Goal: Navigation & Orientation: Find specific page/section

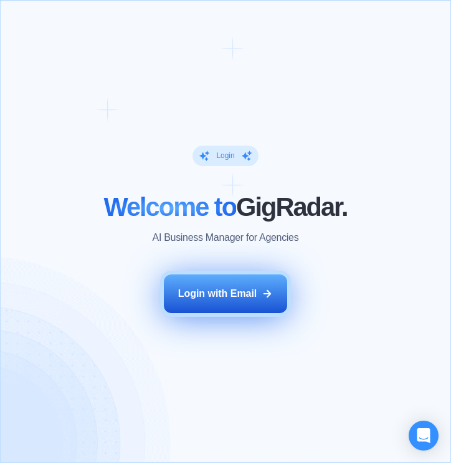
click at [214, 296] on div "Login with Email" at bounding box center [217, 294] width 79 height 14
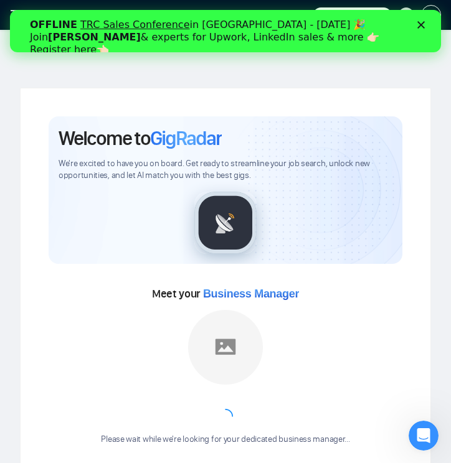
click at [422, 22] on polygon "Закрити" at bounding box center [420, 24] width 7 height 7
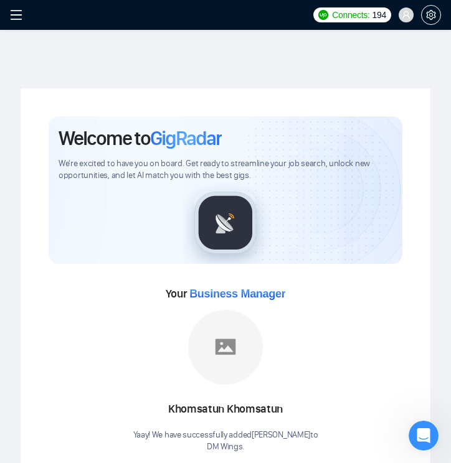
click at [12, 14] on icon "menu" at bounding box center [16, 15] width 12 height 12
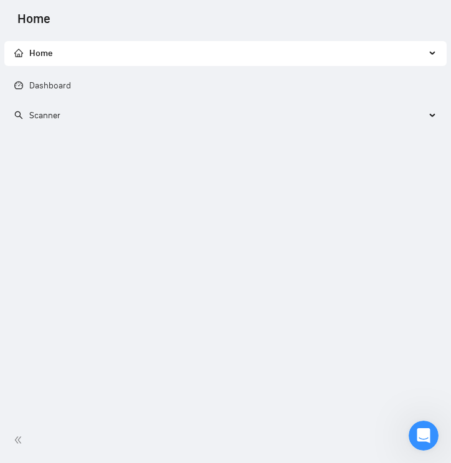
click at [27, 115] on span "Scanner" at bounding box center [37, 115] width 46 height 11
